Goal: Information Seeking & Learning: Learn about a topic

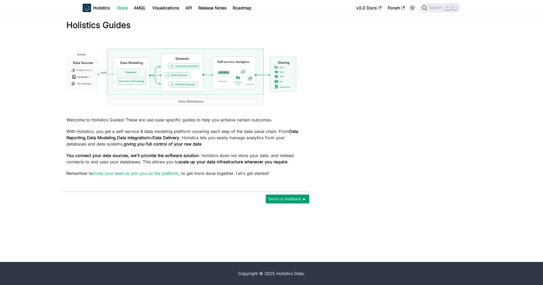
click at [119, 12] on link "Docs" at bounding box center [122, 8] width 17 height 8
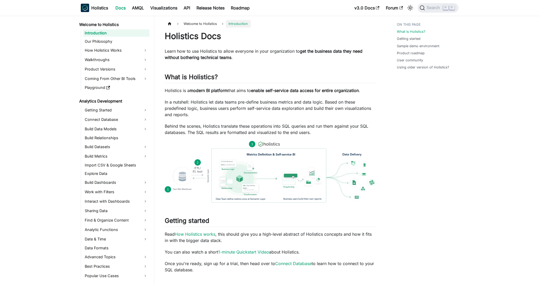
click at [119, 10] on link "Docs" at bounding box center [120, 8] width 17 height 8
click at [103, 39] on link "Our Philosophy" at bounding box center [116, 41] width 66 height 7
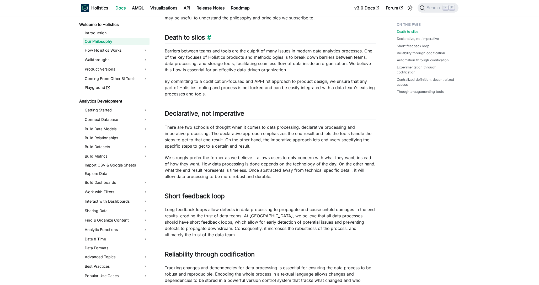
scroll to position [6, 0]
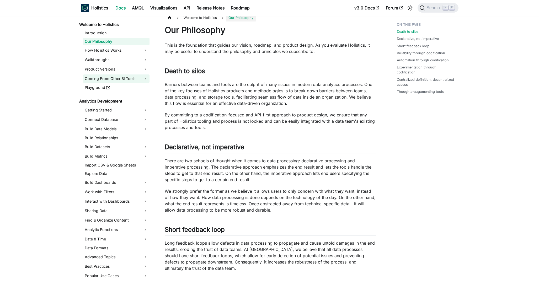
click at [120, 76] on link "Coming From Other BI Tools" at bounding box center [116, 78] width 66 height 8
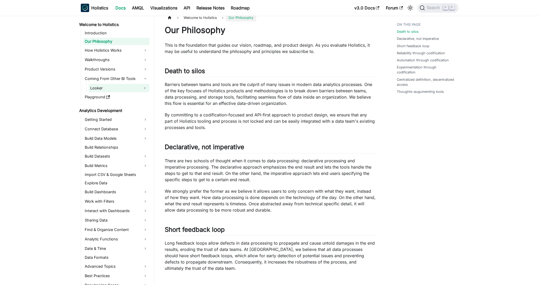
click at [111, 86] on link "Looker" at bounding box center [114, 88] width 51 height 8
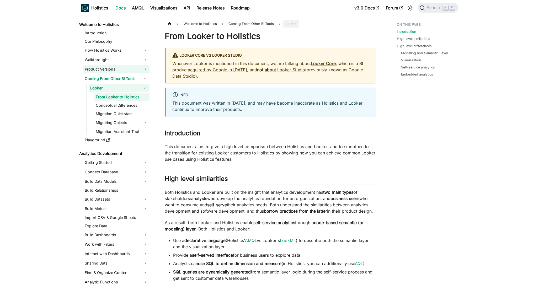
click at [114, 68] on link "Product Versions" at bounding box center [116, 69] width 66 height 8
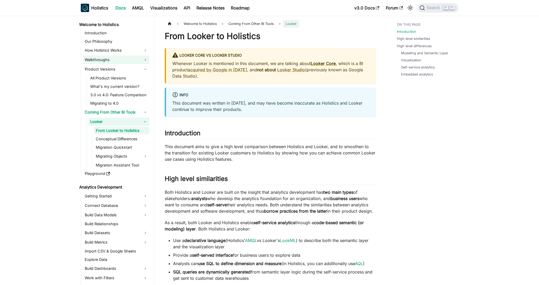
click at [110, 59] on link "Walkthroughs" at bounding box center [116, 60] width 66 height 8
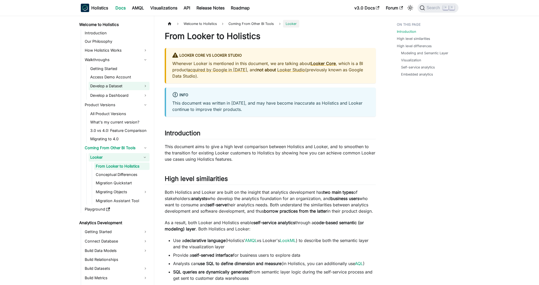
click at [121, 86] on link "Develop a Dataset" at bounding box center [119, 86] width 61 height 8
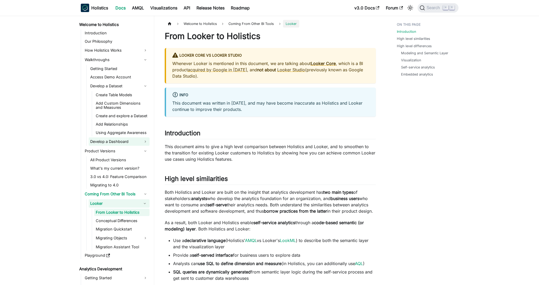
click at [118, 142] on link "Develop a Dashboard" at bounding box center [119, 141] width 61 height 8
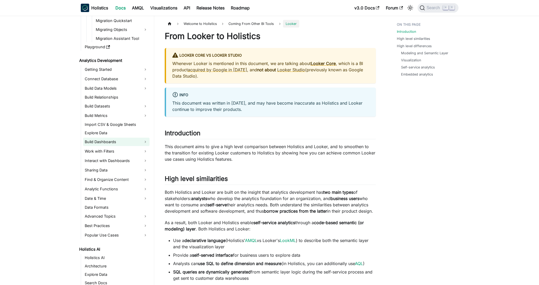
scroll to position [218, 0]
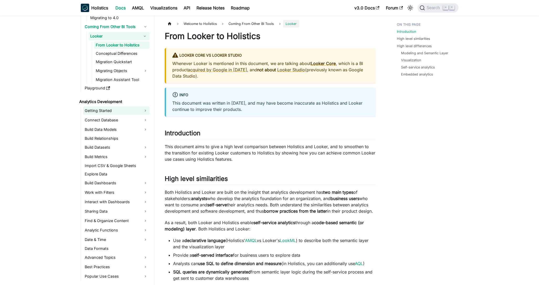
click at [116, 110] on link "Getting Started" at bounding box center [116, 110] width 66 height 8
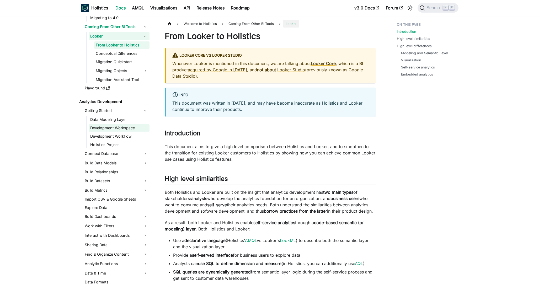
click at [117, 128] on link "Development Workspace" at bounding box center [119, 127] width 61 height 7
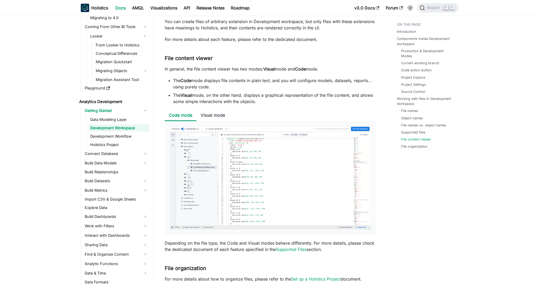
scroll to position [1983, 0]
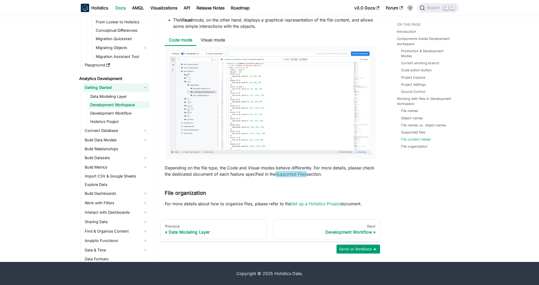
click at [126, 113] on link "Development Workflow" at bounding box center [119, 113] width 61 height 7
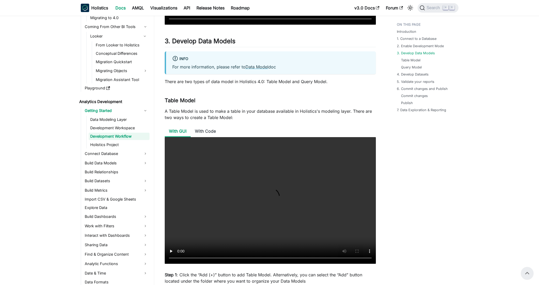
scroll to position [491, 0]
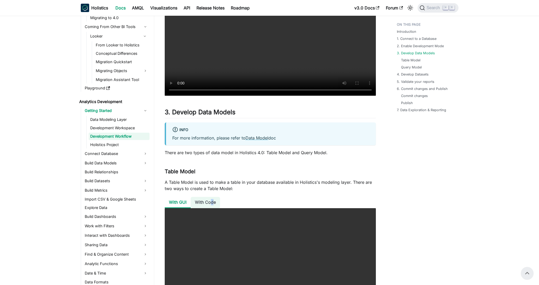
click at [212, 202] on li "With Code" at bounding box center [205, 202] width 29 height 11
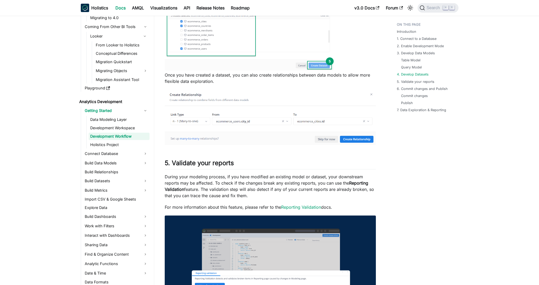
scroll to position [1899, 0]
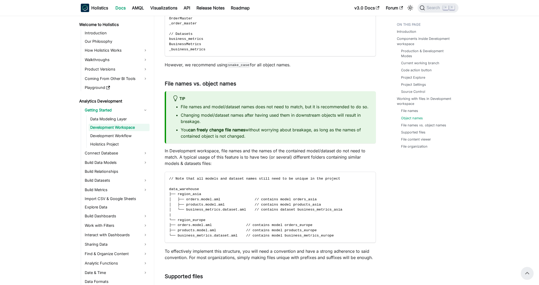
scroll to position [1424, 0]
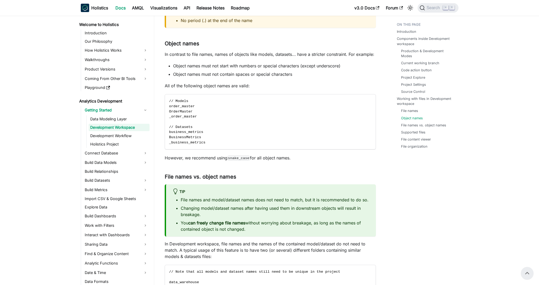
click at [245, 159] on code "snake_case" at bounding box center [238, 158] width 23 height 5
drag, startPoint x: 250, startPoint y: 158, endPoint x: 230, endPoint y: 159, distance: 19.7
click at [230, 159] on code "snake_case" at bounding box center [238, 158] width 23 height 5
drag, startPoint x: 230, startPoint y: 159, endPoint x: 250, endPoint y: 158, distance: 20.5
click at [250, 158] on code "snake_case" at bounding box center [238, 158] width 23 height 5
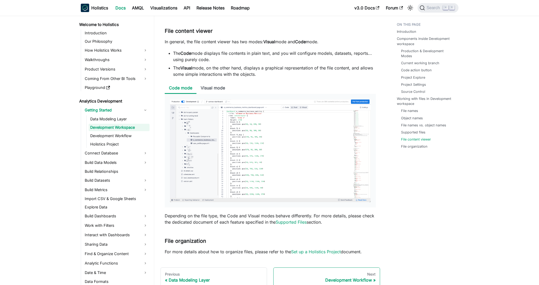
scroll to position [1958, 0]
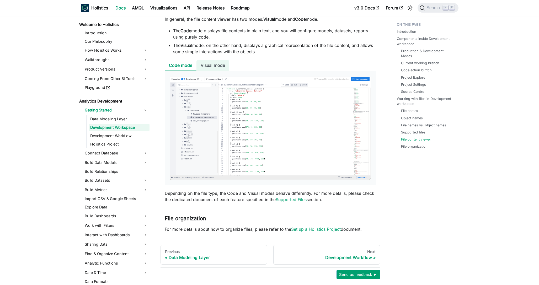
click at [217, 69] on li "Visual mode" at bounding box center [212, 65] width 33 height 11
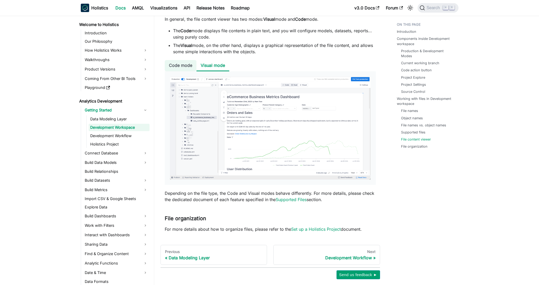
click at [185, 69] on li "Code mode" at bounding box center [181, 65] width 32 height 11
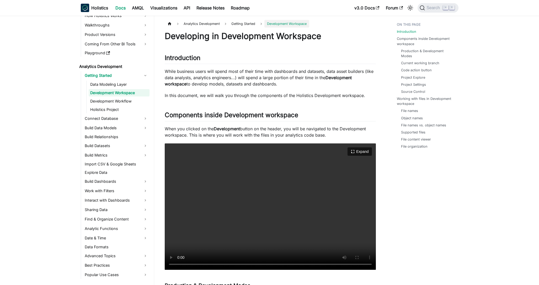
scroll to position [1, 0]
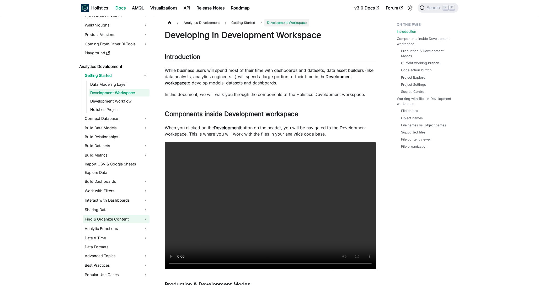
click at [125, 222] on link "Find & Organize Content" at bounding box center [116, 219] width 66 height 8
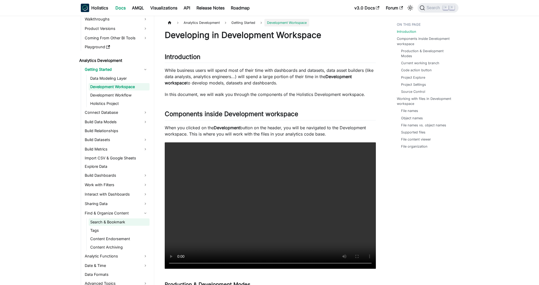
scroll to position [44, 0]
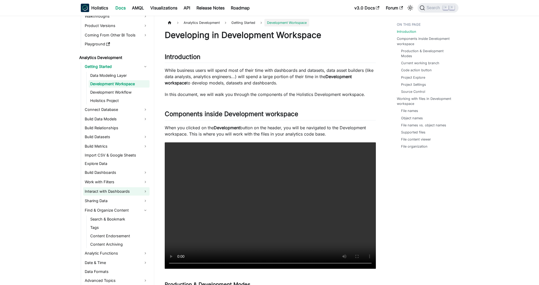
click at [123, 192] on link "Interact with Dashboards" at bounding box center [116, 191] width 66 height 8
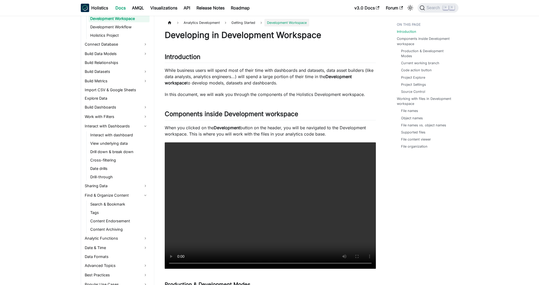
scroll to position [131, 0]
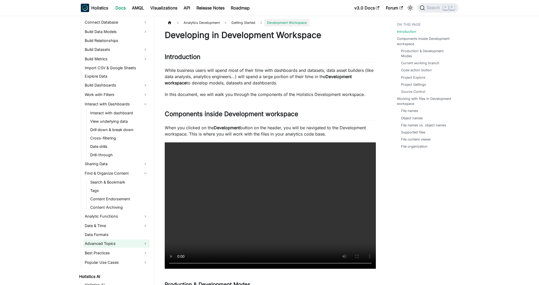
click at [117, 243] on link "Advanced Topics" at bounding box center [116, 243] width 66 height 8
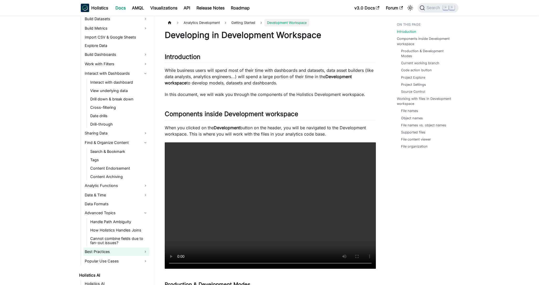
scroll to position [168, 0]
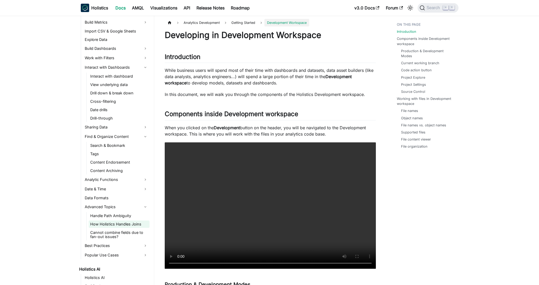
click at [126, 224] on link "How Holistics Handles Joins" at bounding box center [119, 224] width 61 height 7
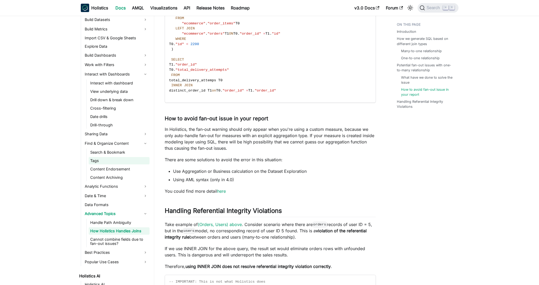
scroll to position [160, 0]
click at [127, 156] on link "Search & Bookmark" at bounding box center [119, 152] width 61 height 7
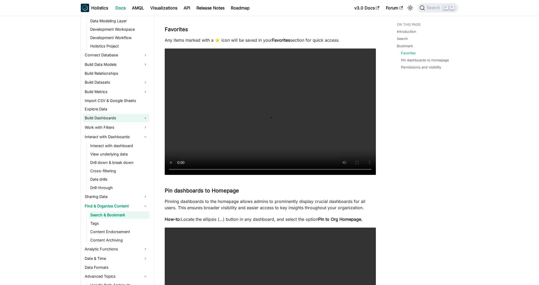
scroll to position [75, 0]
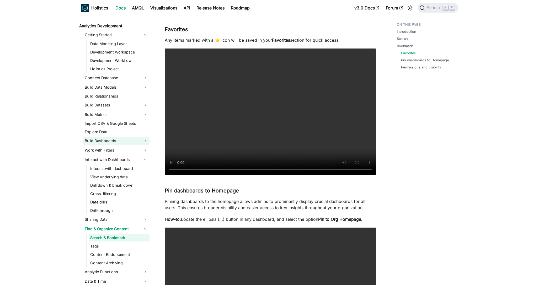
click at [116, 142] on link "Build Dashboards" at bounding box center [116, 141] width 66 height 8
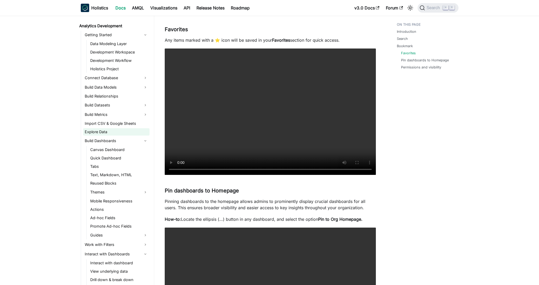
click at [114, 134] on link "Explore Data" at bounding box center [116, 131] width 66 height 7
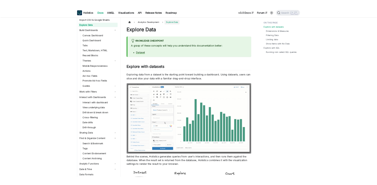
scroll to position [179, 0]
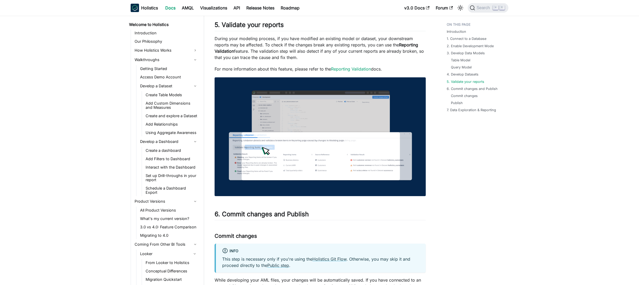
scroll to position [218, 0]
